Goal: Check status: Check status

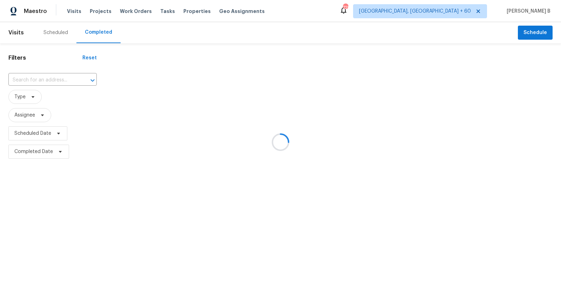
click at [62, 75] on div at bounding box center [280, 142] width 561 height 284
click at [42, 84] on div at bounding box center [280, 142] width 561 height 284
click at [57, 77] on div at bounding box center [280, 142] width 561 height 284
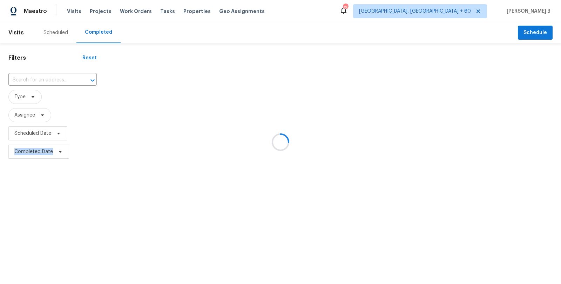
click at [57, 77] on div at bounding box center [280, 142] width 561 height 284
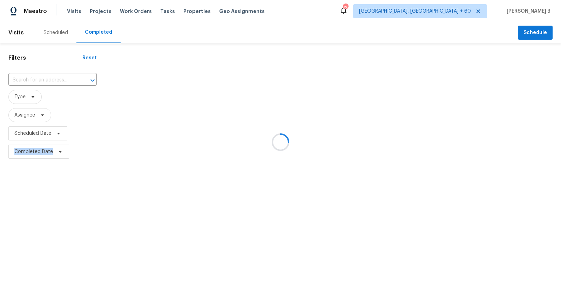
click at [57, 77] on div at bounding box center [280, 142] width 561 height 284
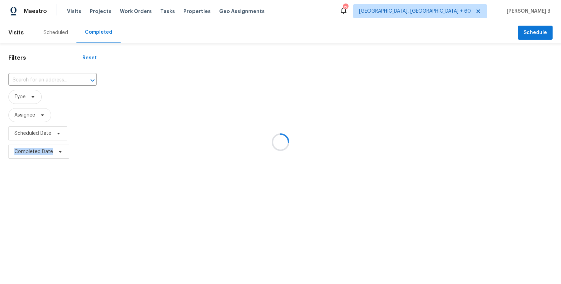
click at [57, 77] on div at bounding box center [280, 142] width 561 height 284
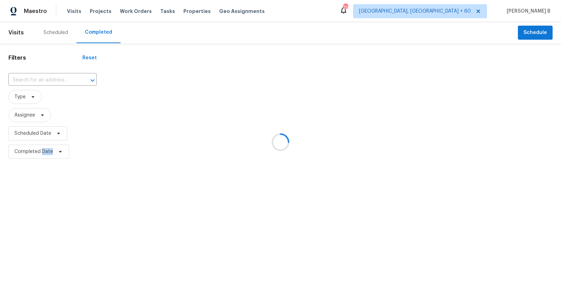
click at [57, 77] on div at bounding box center [280, 142] width 561 height 284
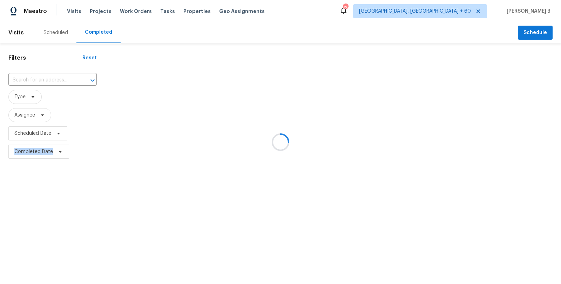
click at [57, 77] on div at bounding box center [280, 142] width 561 height 284
click at [144, 97] on div at bounding box center [280, 142] width 561 height 284
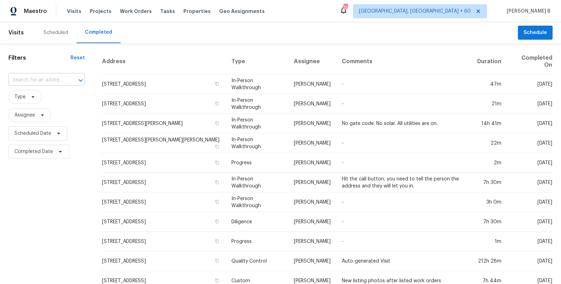
click at [73, 83] on div at bounding box center [76, 80] width 18 height 10
paste input "[STREET_ADDRESS][PERSON_NAME]"
type input "[STREET_ADDRESS][PERSON_NAME]"
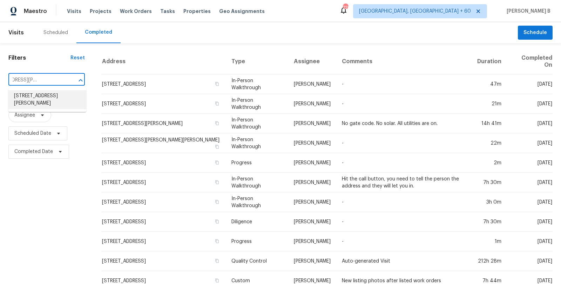
click at [64, 94] on li "[STREET_ADDRESS][PERSON_NAME]" at bounding box center [47, 99] width 78 height 19
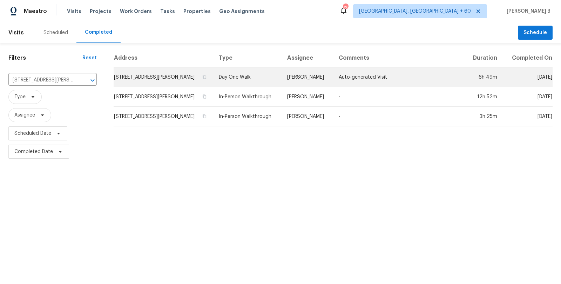
click at [247, 72] on td "Day One Walk" at bounding box center [247, 77] width 68 height 20
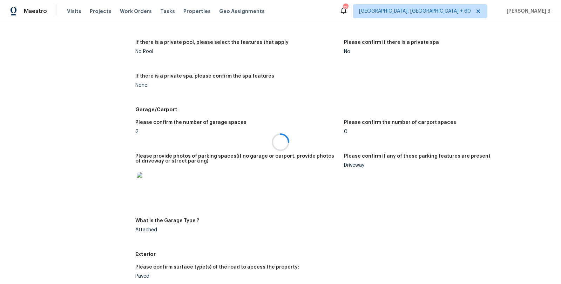
scroll to position [1063, 0]
